Goal: Information Seeking & Learning: Learn about a topic

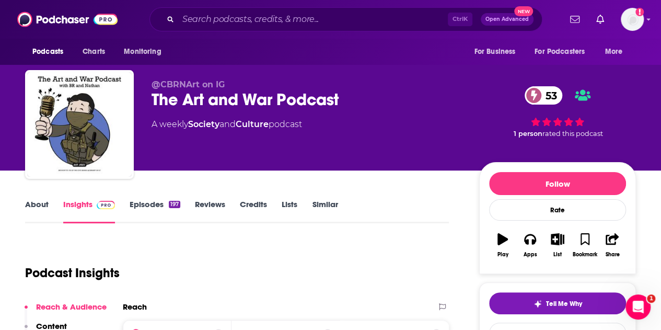
click at [131, 206] on link "Episodes 197" at bounding box center [155, 211] width 51 height 24
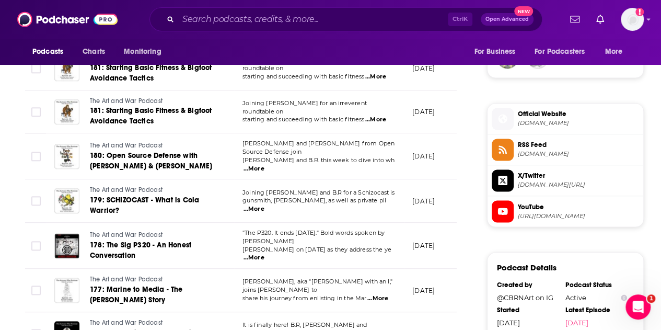
scroll to position [837, 0]
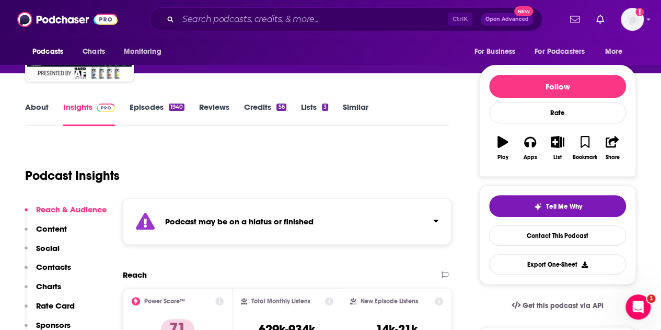
scroll to position [105, 0]
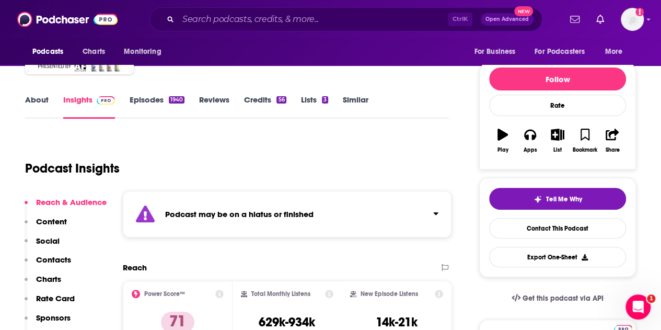
click at [155, 103] on link "Episodes 1940" at bounding box center [157, 107] width 55 height 24
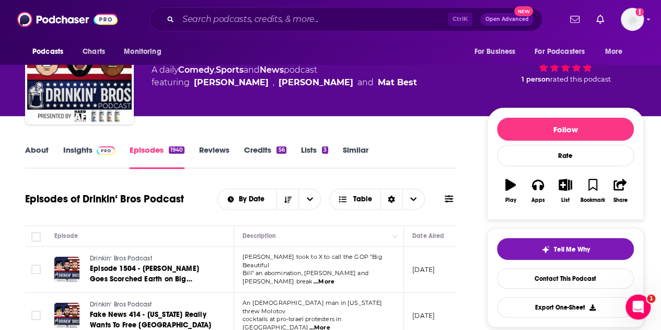
scroll to position [105, 0]
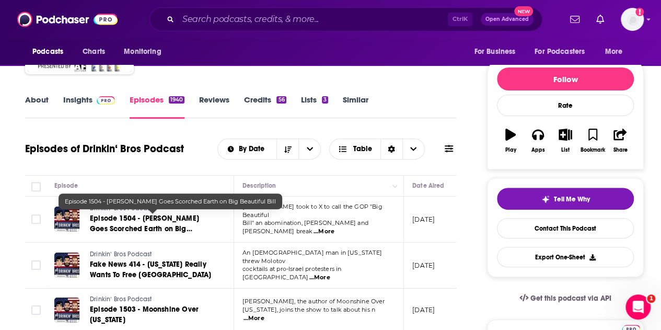
click at [152, 228] on span "Episode 1504 - Elon Goes Scorched Earth on Big Beautiful Bill" at bounding box center [144, 229] width 109 height 30
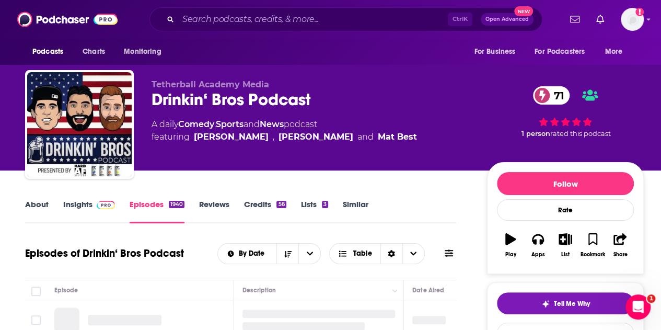
click at [89, 200] on link "Insights" at bounding box center [89, 211] width 52 height 24
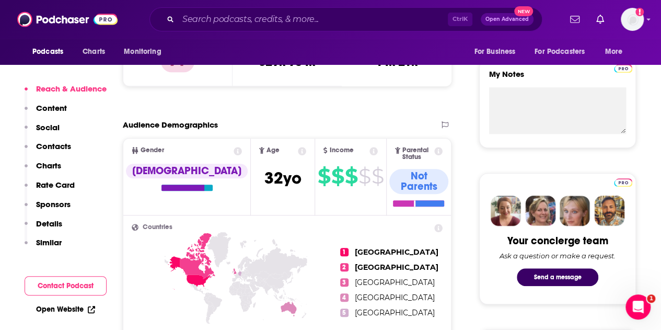
scroll to position [366, 0]
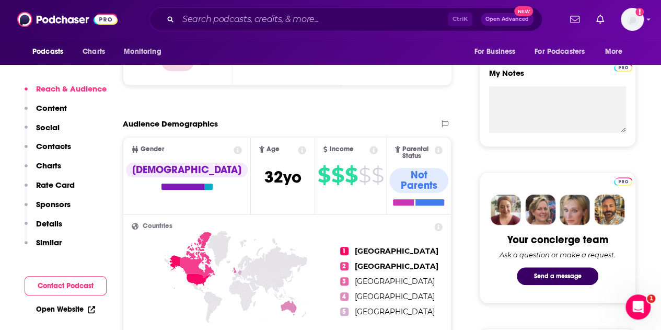
click at [63, 310] on link "Open Website" at bounding box center [65, 309] width 59 height 9
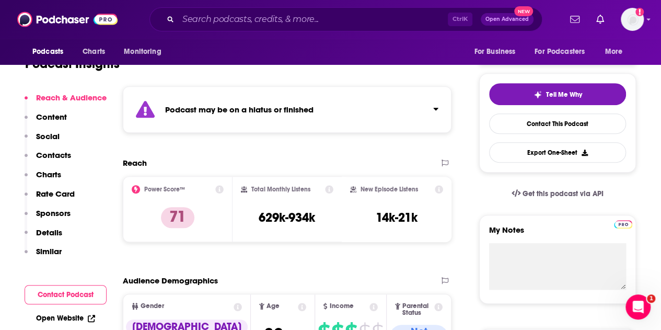
scroll to position [0, 0]
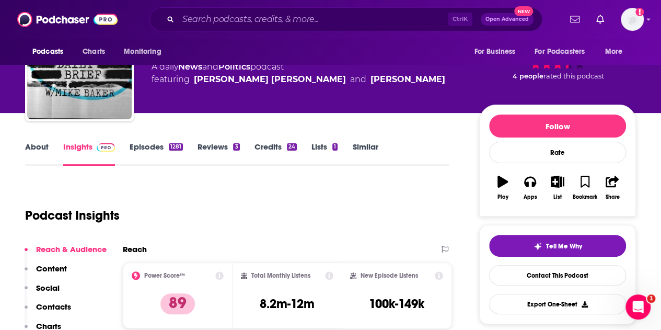
scroll to position [105, 0]
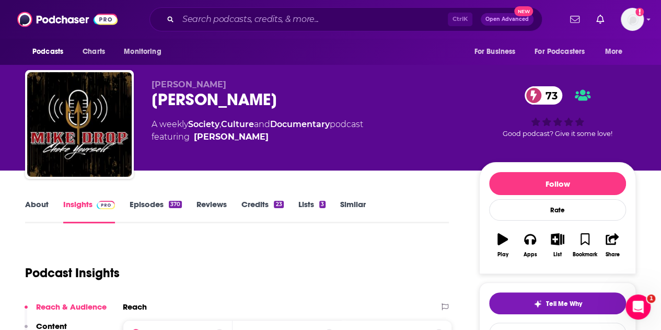
click at [138, 204] on link "Episodes 370" at bounding box center [156, 211] width 52 height 24
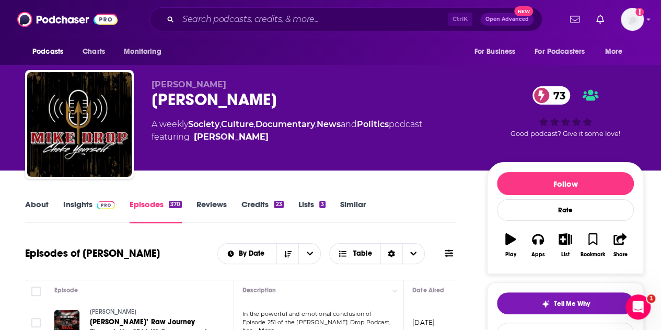
click at [88, 205] on link "Insights" at bounding box center [89, 211] width 52 height 24
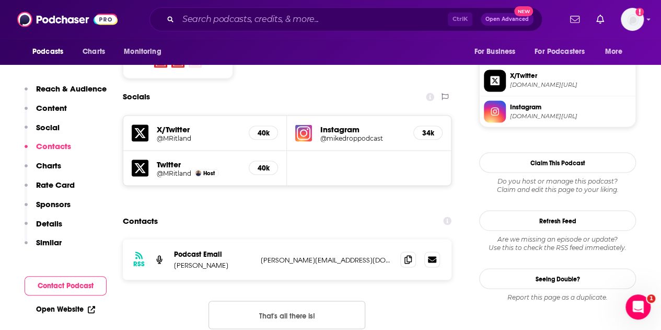
scroll to position [941, 0]
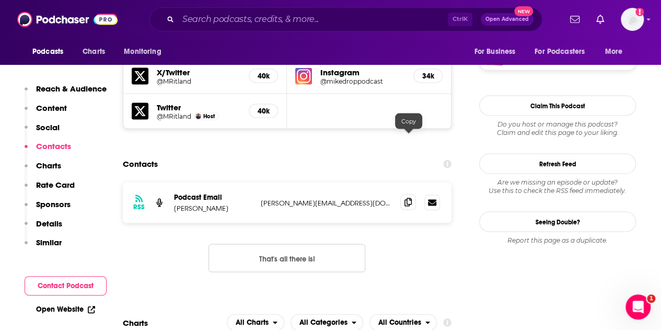
click at [405, 194] on span at bounding box center [409, 202] width 16 height 16
